Goal: Find specific page/section: Find specific page/section

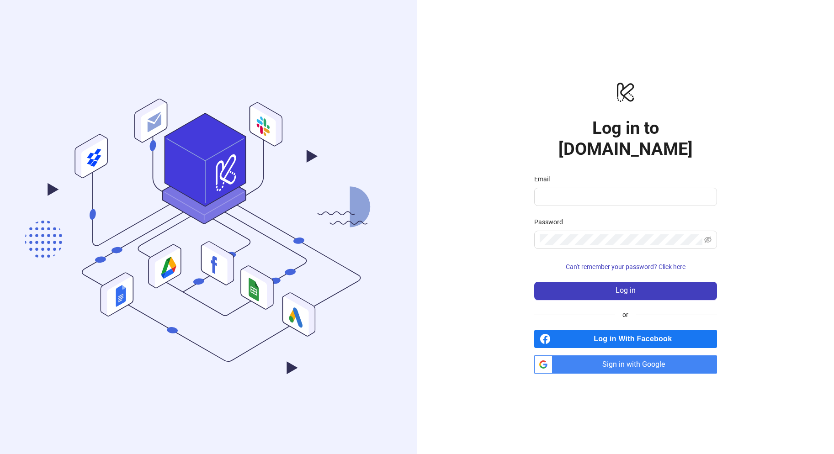
click at [603, 357] on span "Sign in with Google" at bounding box center [636, 365] width 161 height 18
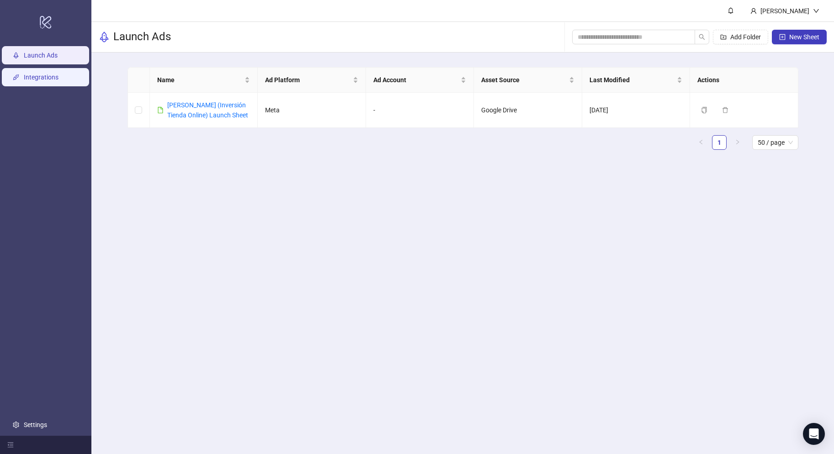
click at [53, 77] on link "Integrations" at bounding box center [41, 77] width 35 height 7
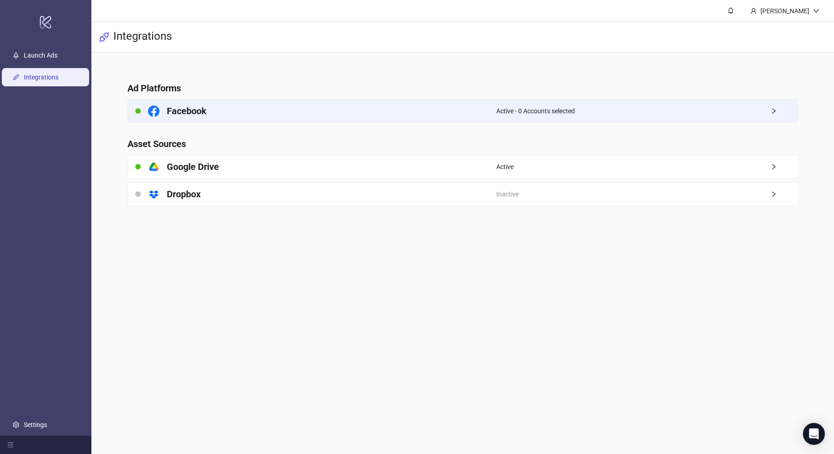
click at [218, 112] on div "Facebook" at bounding box center [312, 111] width 368 height 23
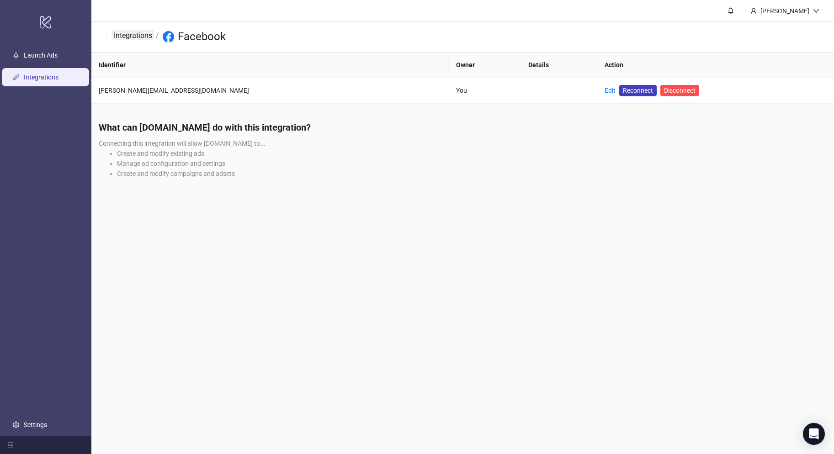
click at [126, 37] on link "Integrations" at bounding box center [133, 35] width 42 height 10
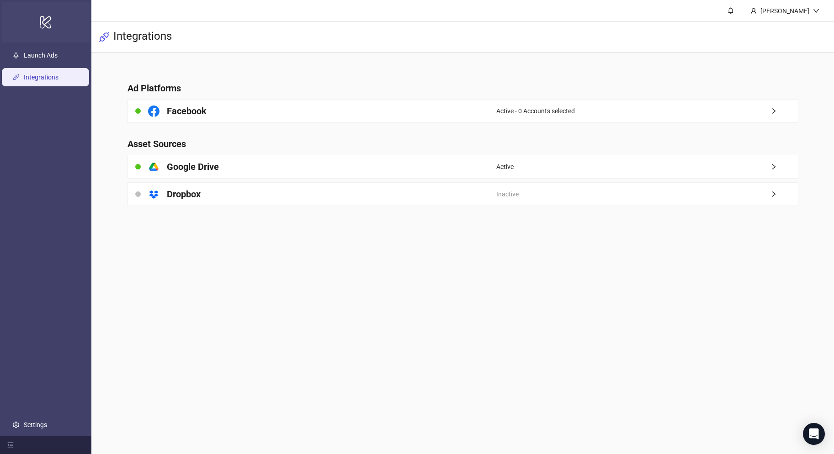
click at [53, 22] on div "logo/logo-mobile" at bounding box center [46, 22] width 88 height 41
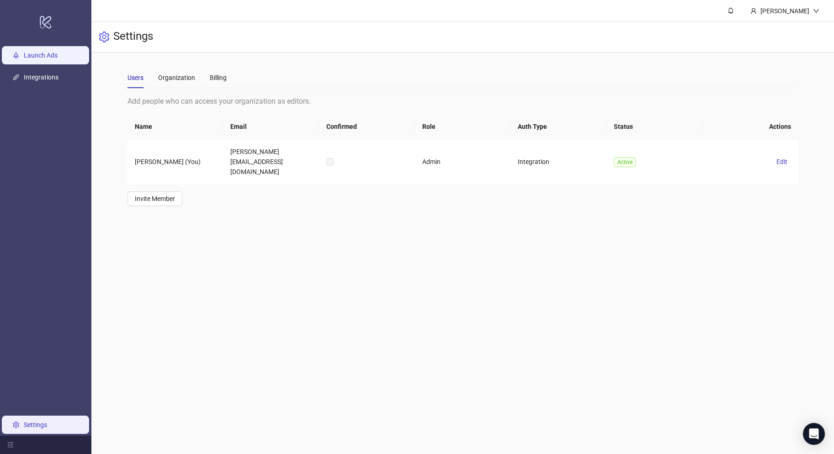
click at [58, 52] on link "Launch Ads" at bounding box center [41, 55] width 34 height 7
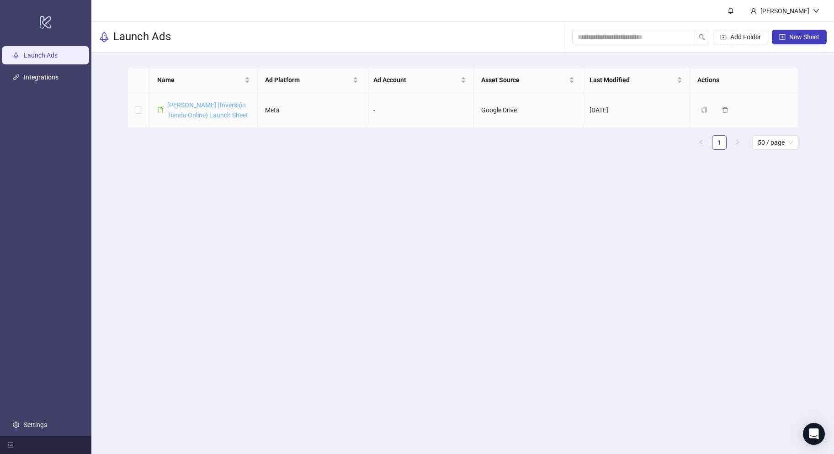
click at [183, 106] on link "[PERSON_NAME] (Inversión Tienda Online) Launch Sheet" at bounding box center [207, 109] width 81 height 17
